Goal: Find specific page/section: Find specific page/section

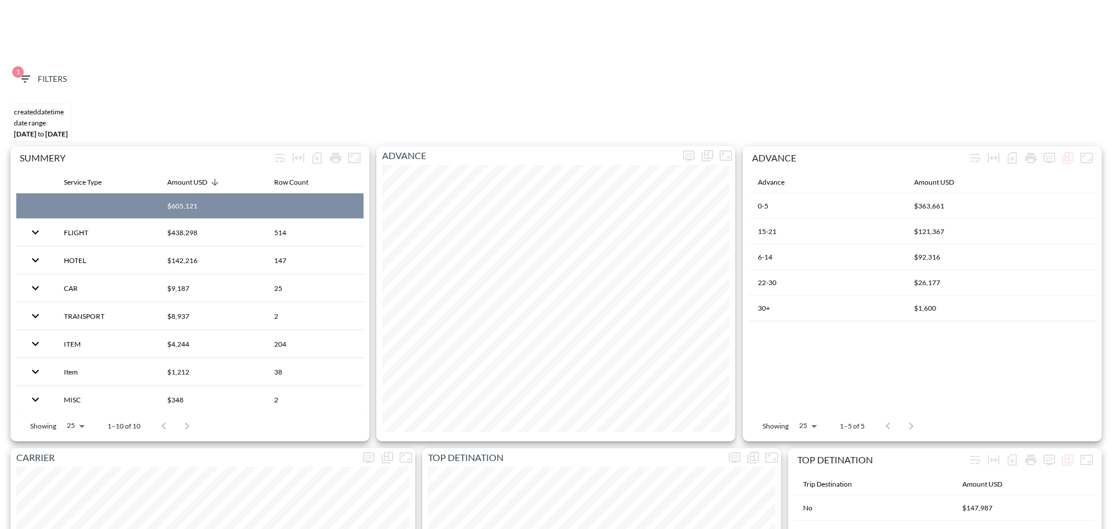
click at [33, 81] on span "1 Filters" at bounding box center [42, 79] width 49 height 15
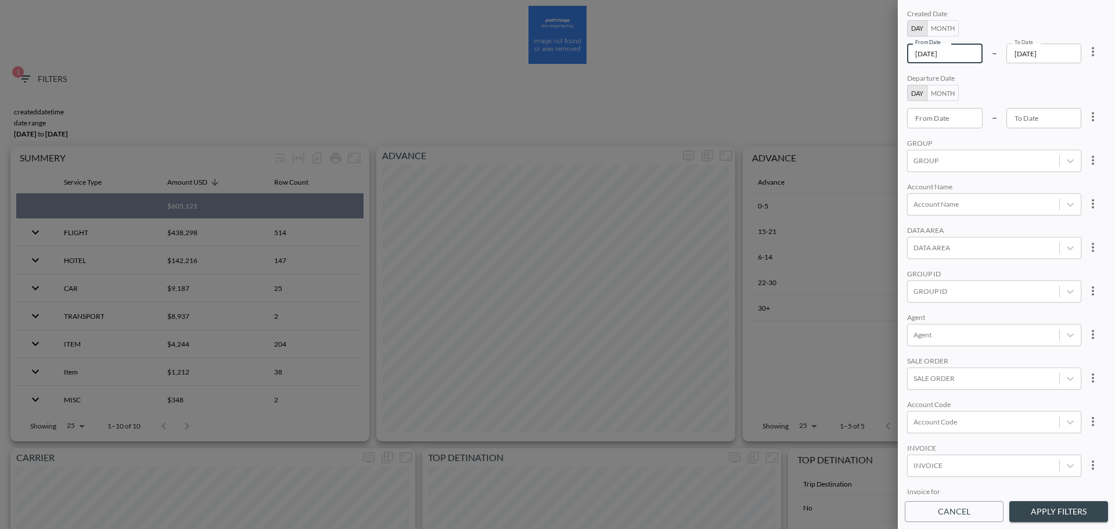
click at [968, 48] on input "[DATE]" at bounding box center [945, 54] width 76 height 20
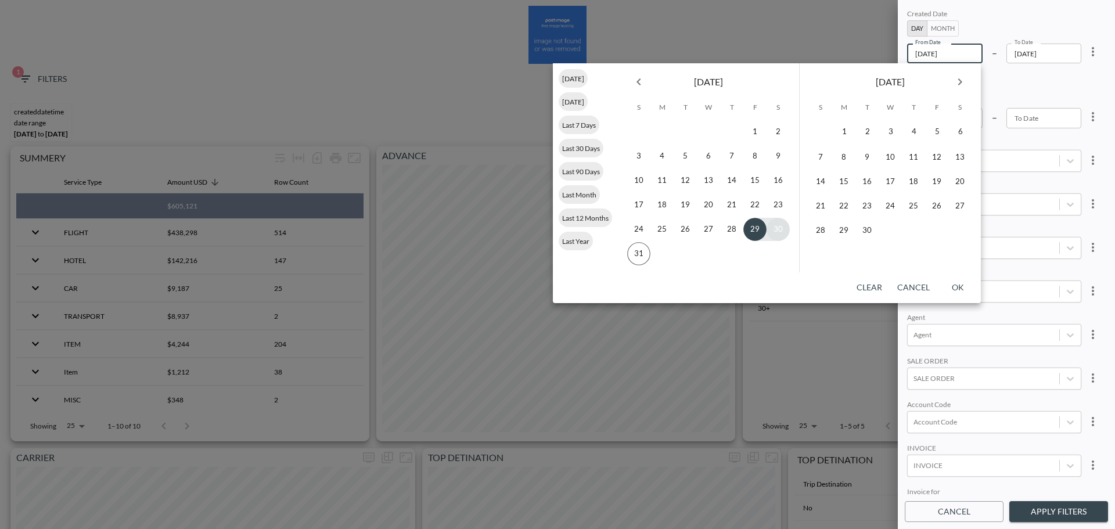
click at [778, 228] on button "30" at bounding box center [778, 229] width 23 height 23
type input "[DATE]"
click at [780, 234] on button "30" at bounding box center [778, 229] width 23 height 23
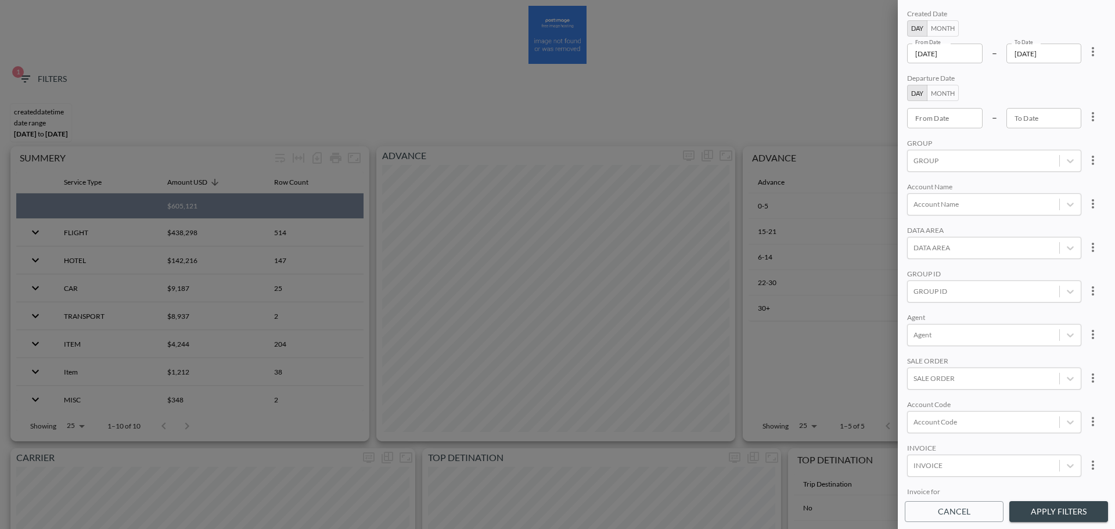
click at [1036, 513] on button "Apply Filters" at bounding box center [1058, 511] width 99 height 21
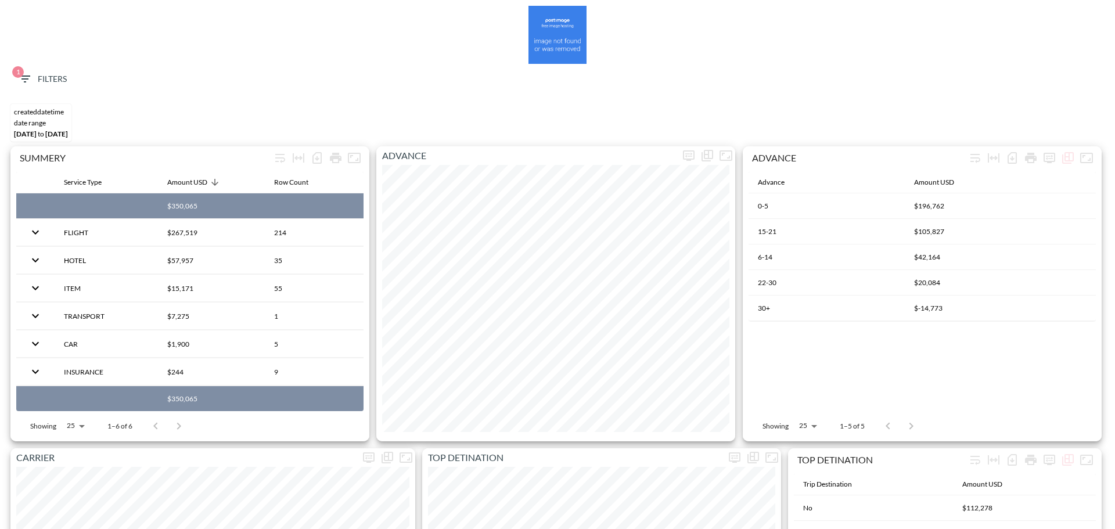
click at [26, 78] on icon "button" at bounding box center [25, 79] width 14 height 14
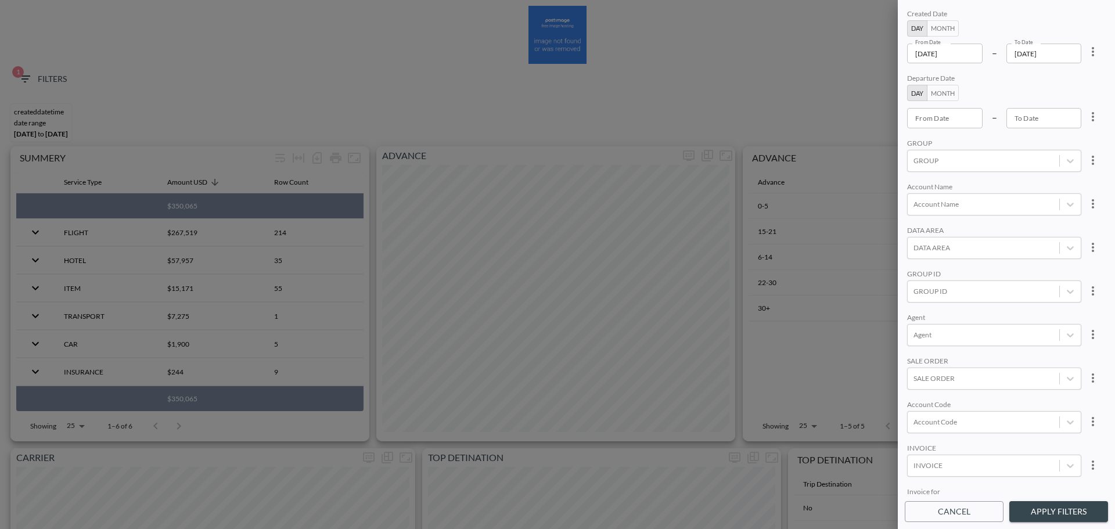
click at [1093, 57] on icon "more" at bounding box center [1093, 52] width 14 height 14
click at [1055, 86] on li "Clear" at bounding box center [1050, 78] width 105 height 21
click at [945, 462] on body "BI.P.EYE, Interactive Analytics Dashboards 1 Filters CREATEDDATETIME DATE RANGE…" at bounding box center [557, 264] width 1115 height 529
paste input "INVC00032183"
type input "INVC00032183"
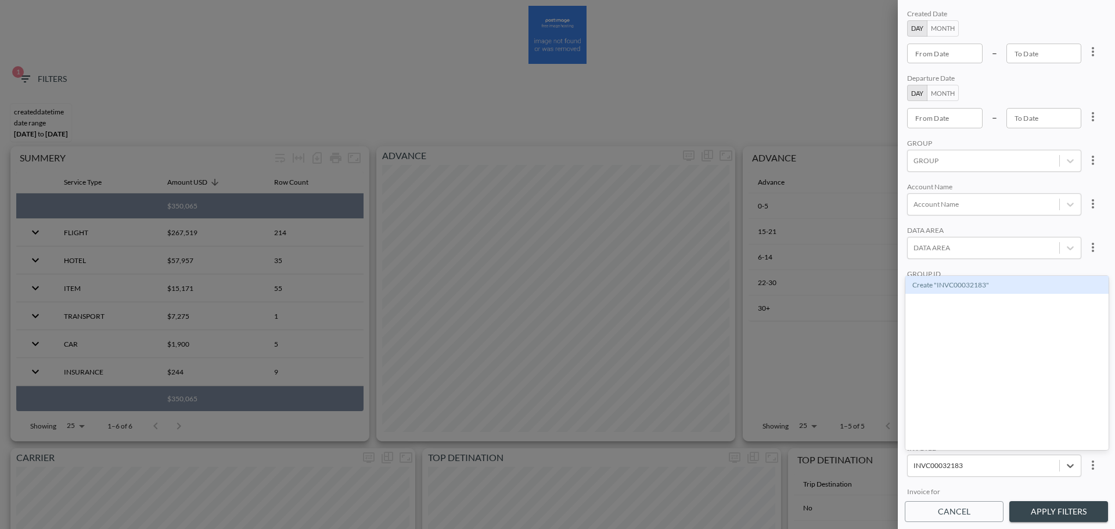
click at [969, 283] on div "Create "INVC00032183"" at bounding box center [1006, 285] width 203 height 18
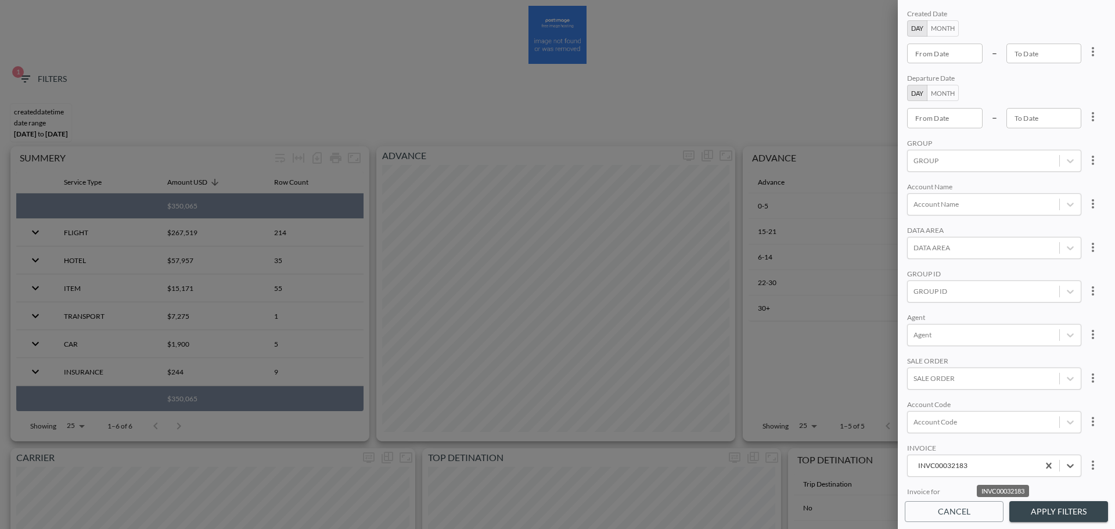
click at [1024, 509] on button "Apply Filters" at bounding box center [1058, 511] width 99 height 21
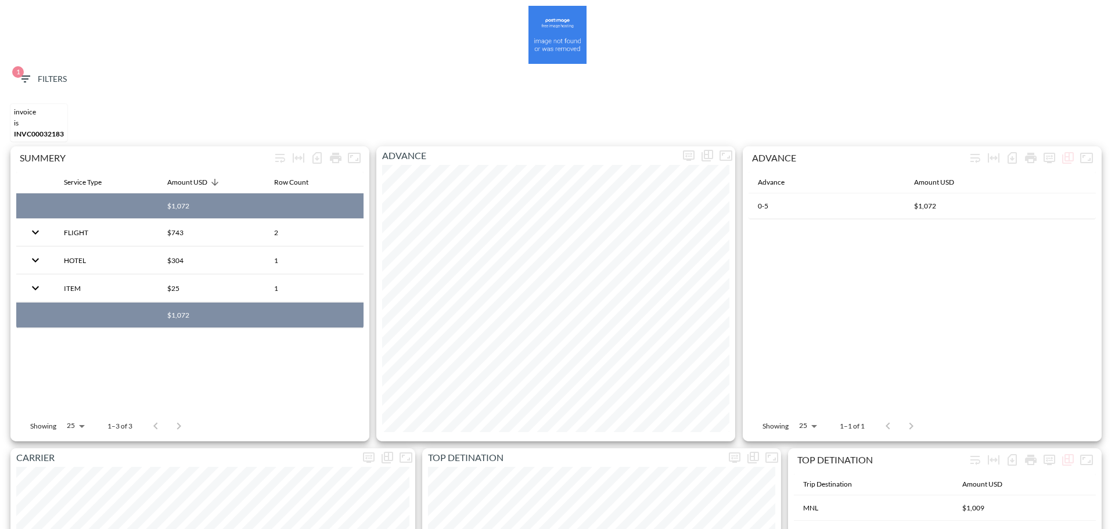
click at [37, 49] on div at bounding box center [558, 35] width 1104 height 58
click at [38, 76] on span "1 Filters" at bounding box center [42, 79] width 49 height 15
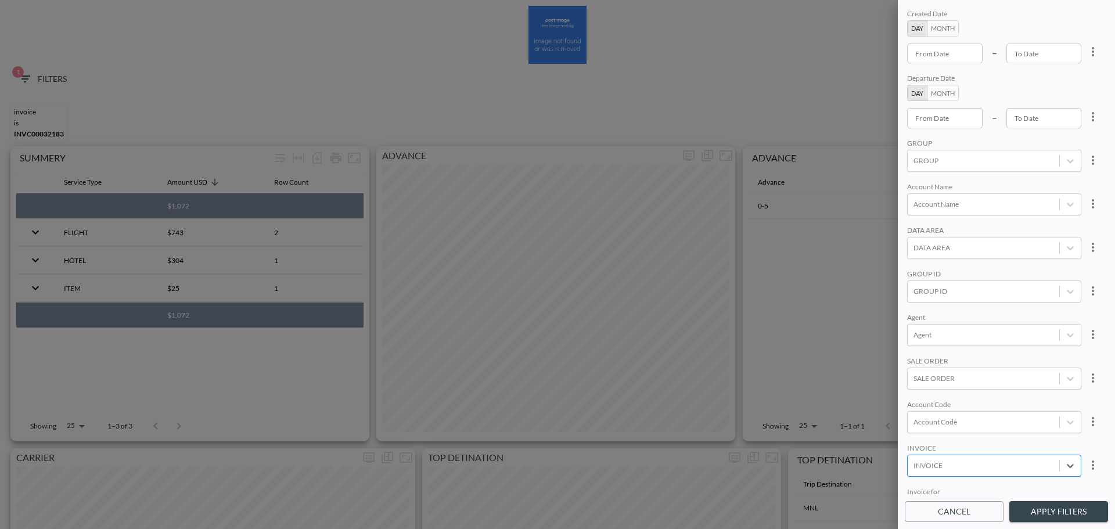
paste input "INVC000955614"
type input "INVC000955614"
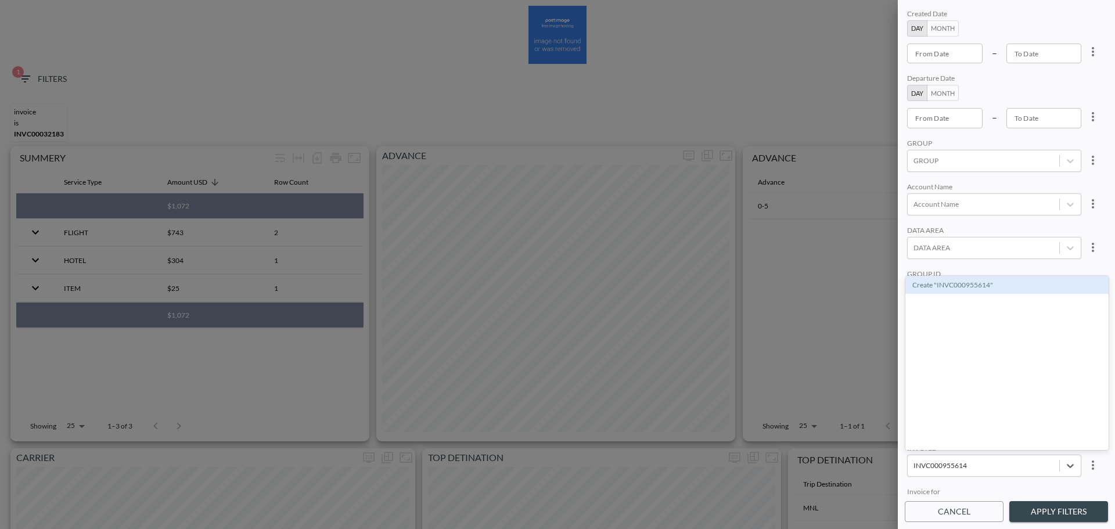
click at [958, 289] on div "Create "INVC000955614"" at bounding box center [1006, 285] width 203 height 18
click at [1030, 519] on button "Apply Filters" at bounding box center [1058, 511] width 99 height 21
